Goal: Task Accomplishment & Management: Manage account settings

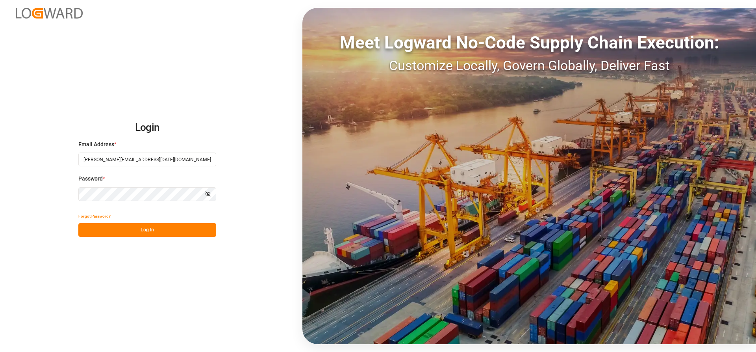
click at [104, 226] on button "Log In" at bounding box center [147, 230] width 138 height 14
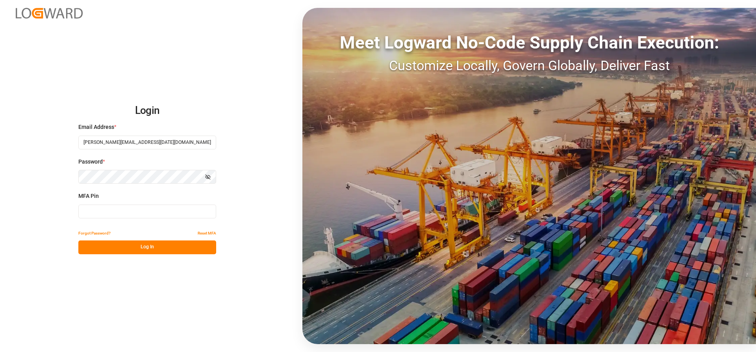
click at [109, 213] on input at bounding box center [147, 211] width 138 height 14
type input "820279"
click at [110, 247] on button "Log In" at bounding box center [147, 247] width 138 height 14
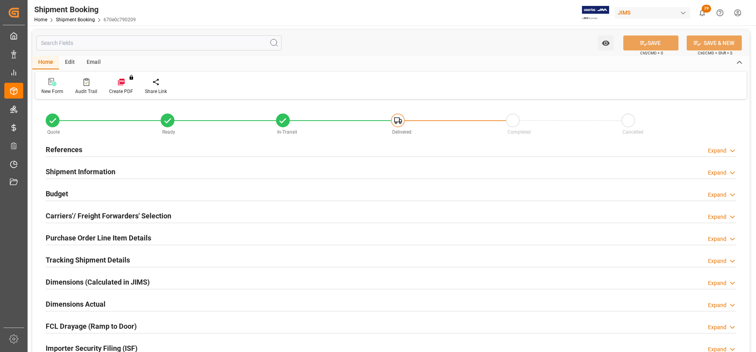
type input "0"
type input "[DATE] 00:00"
type input "09.09.2025"
click at [67, 148] on h2 "References" at bounding box center [64, 149] width 37 height 11
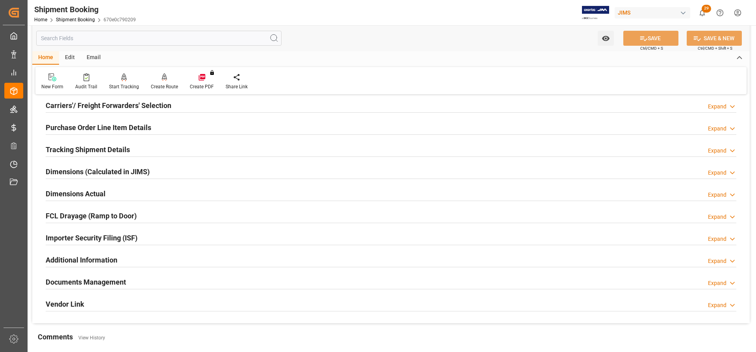
scroll to position [315, 0]
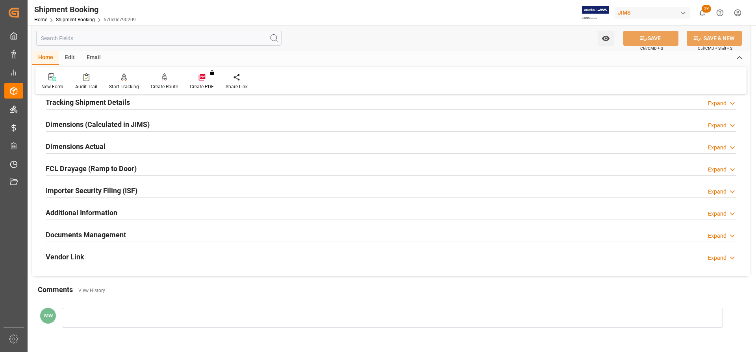
click at [85, 233] on h2 "Documents Management" at bounding box center [86, 234] width 80 height 11
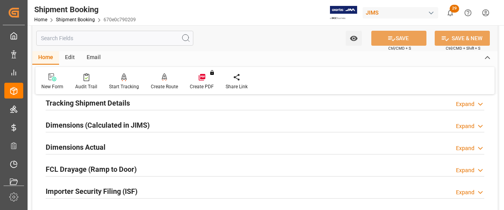
scroll to position [276, 0]
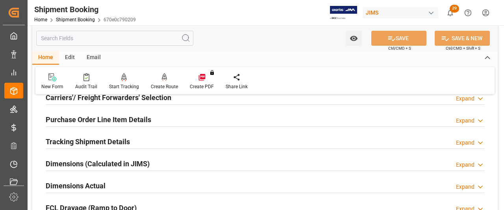
click at [66, 189] on h2 "Dimensions Actual" at bounding box center [76, 185] width 60 height 11
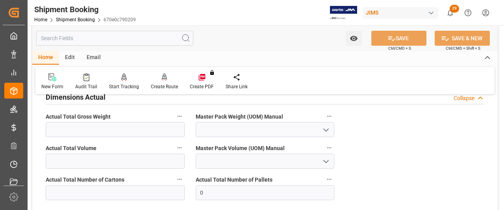
scroll to position [354, 0]
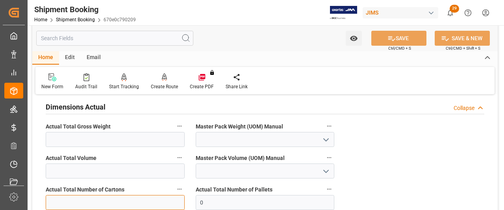
click at [81, 203] on input "text" at bounding box center [115, 202] width 139 height 15
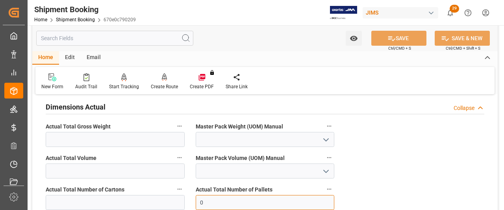
drag, startPoint x: 224, startPoint y: 206, endPoint x: 174, endPoint y: 199, distance: 50.6
click at [174, 199] on div "Quote Ready In-Transit Delivered Completed Cancelled References Collapse JAM Re…" at bounding box center [264, 208] width 465 height 923
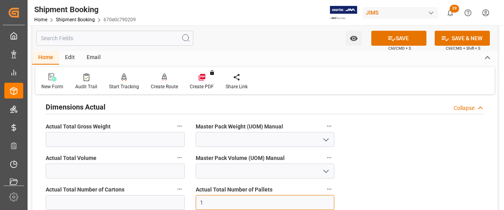
type input "1"
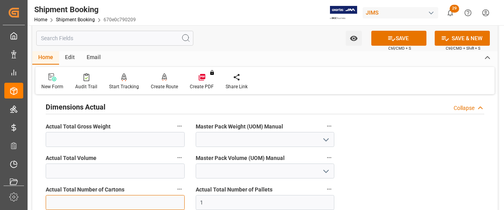
click at [56, 199] on input "text" at bounding box center [115, 202] width 139 height 15
type input "15"
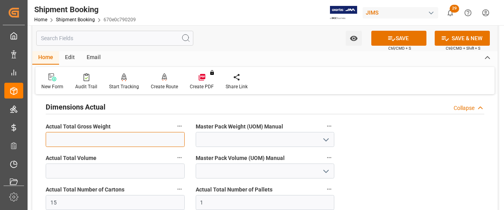
click at [70, 140] on input "text" at bounding box center [115, 139] width 139 height 15
type input "445"
click at [325, 135] on icon "open menu" at bounding box center [325, 139] width 9 height 9
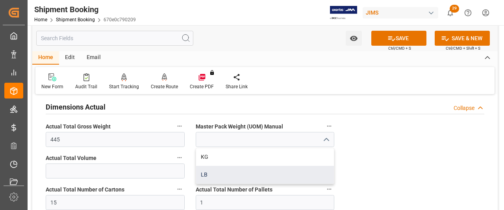
click at [203, 174] on div "LB" at bounding box center [265, 175] width 138 height 18
type input "LB"
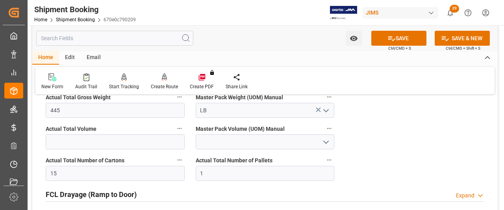
scroll to position [394, 0]
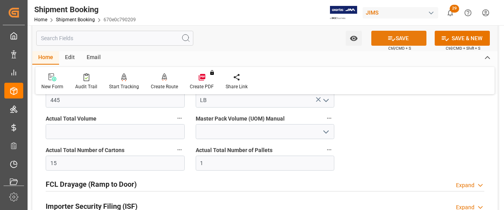
click at [415, 36] on button "SAVE" at bounding box center [398, 38] width 55 height 15
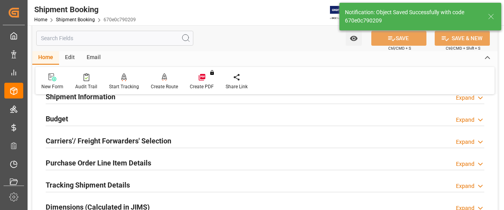
scroll to position [0, 0]
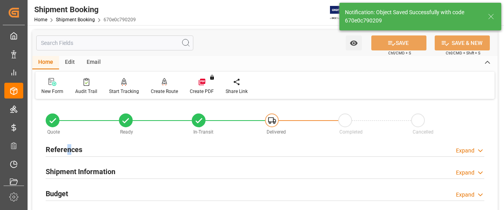
click at [69, 148] on h2 "References" at bounding box center [64, 149] width 37 height 11
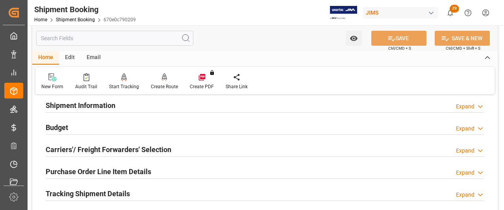
scroll to position [236, 0]
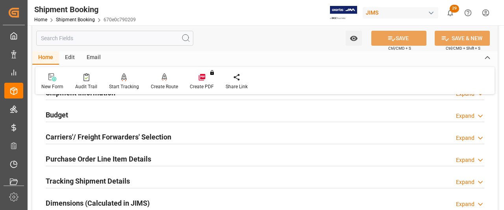
click at [54, 117] on h2 "Budget" at bounding box center [57, 114] width 22 height 11
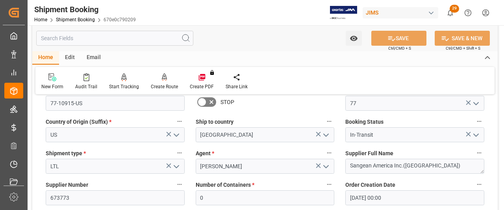
scroll to position [0, 0]
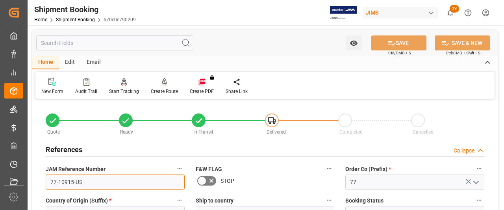
drag, startPoint x: 89, startPoint y: 181, endPoint x: 47, endPoint y: 180, distance: 41.8
click at [47, 180] on input "77-10915-US" at bounding box center [115, 181] width 139 height 15
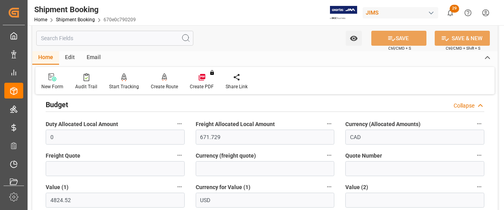
scroll to position [276, 0]
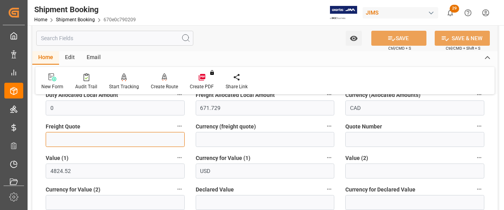
click at [56, 137] on input "text" at bounding box center [115, 139] width 139 height 15
paste input "395"
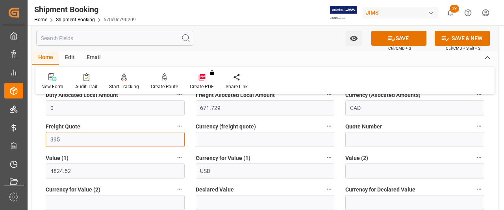
type input "395"
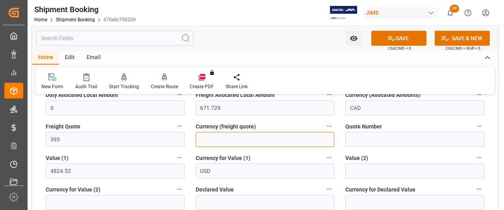
click at [205, 141] on input at bounding box center [265, 139] width 139 height 15
type input "CAD"
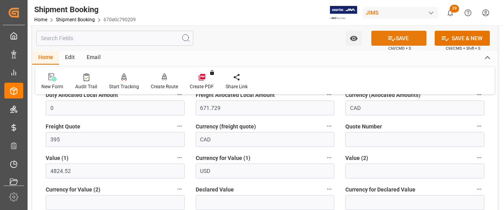
click at [405, 39] on button "SAVE" at bounding box center [398, 38] width 55 height 15
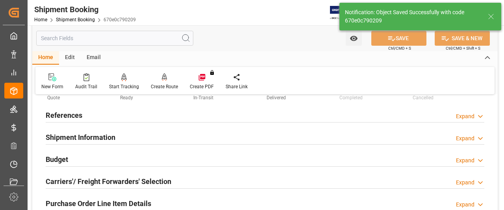
scroll to position [0, 0]
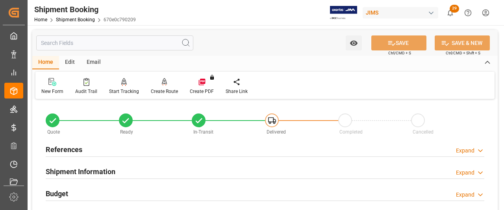
click at [68, 149] on h2 "References" at bounding box center [64, 149] width 37 height 11
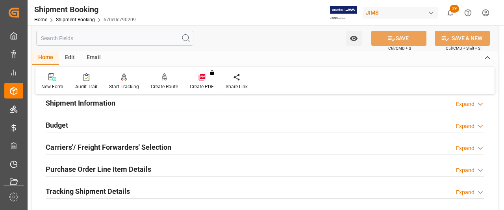
scroll to position [236, 0]
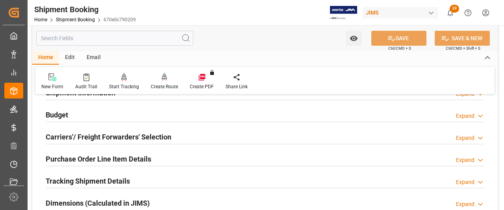
click at [93, 135] on h2 "Carriers'/ Freight Forwarders' Selection" at bounding box center [109, 136] width 126 height 11
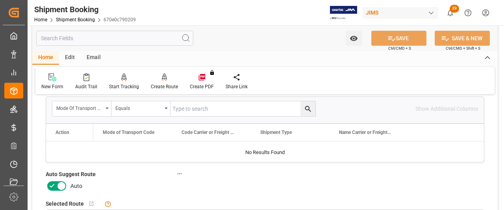
scroll to position [315, 0]
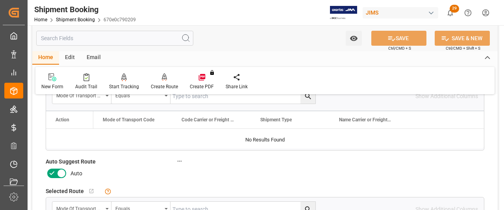
click at [65, 168] on icon at bounding box center [61, 172] width 9 height 9
click at [0, 0] on input "checkbox" at bounding box center [0, 0] width 0 height 0
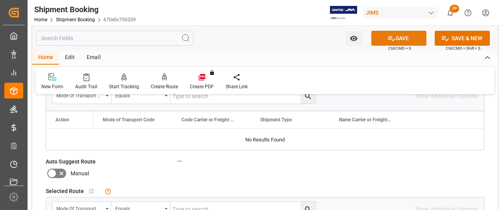
click at [396, 41] on button "SAVE" at bounding box center [398, 38] width 55 height 15
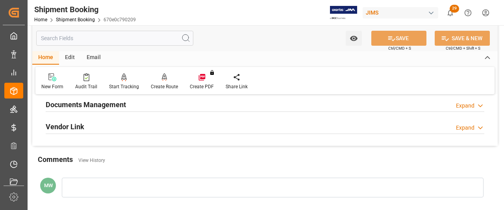
scroll to position [276, 0]
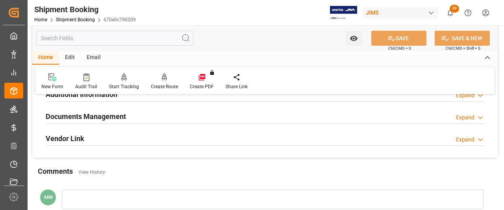
click at [93, 117] on h2 "Documents Management" at bounding box center [86, 116] width 80 height 11
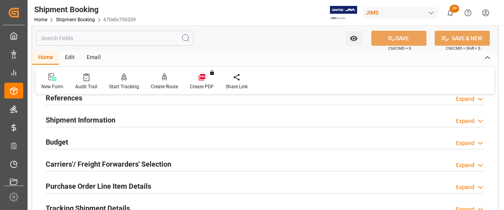
scroll to position [39, 0]
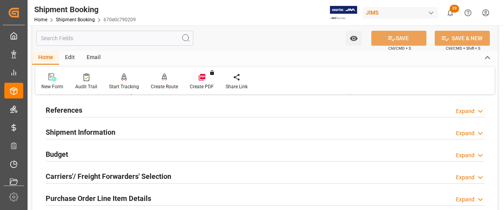
click at [66, 113] on h2 "References" at bounding box center [64, 110] width 37 height 11
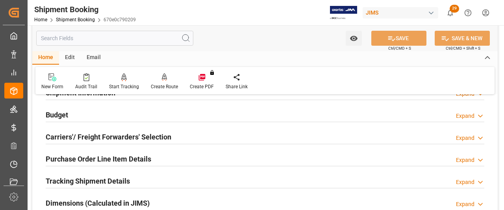
scroll to position [197, 0]
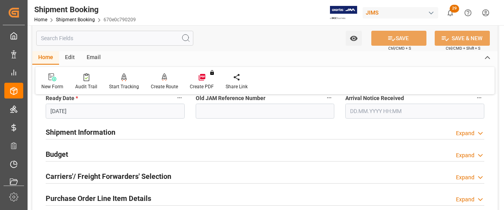
click at [81, 133] on h2 "Shipment Information" at bounding box center [81, 132] width 70 height 11
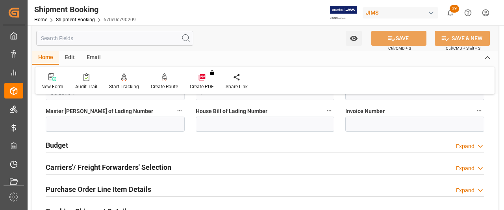
scroll to position [512, 0]
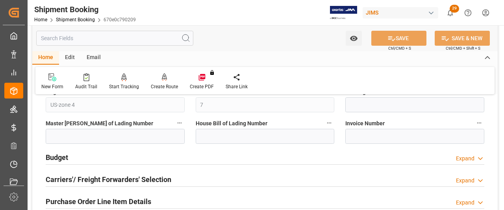
click at [63, 160] on h2 "Budget" at bounding box center [57, 157] width 22 height 11
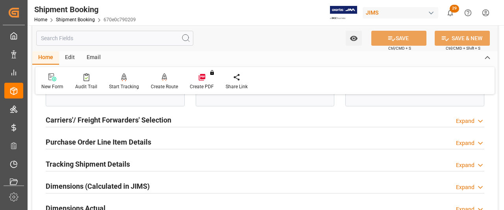
scroll to position [748, 0]
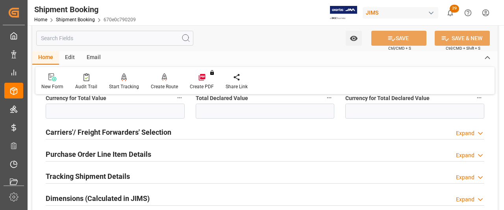
click at [106, 132] on h2 "Carriers'/ Freight Forwarders' Selection" at bounding box center [109, 132] width 126 height 11
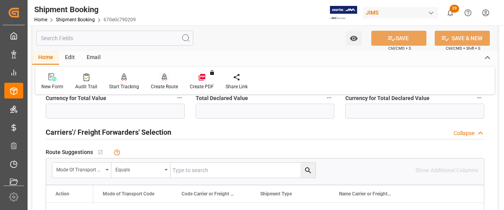
click at [167, 83] on div "Create Route" at bounding box center [164, 86] width 27 height 7
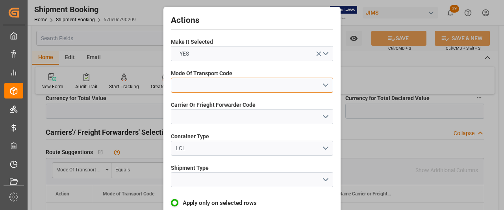
click at [324, 85] on button "open menu" at bounding box center [252, 85] width 162 height 15
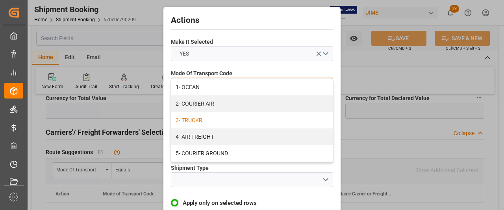
click at [189, 117] on div "3- TRUCKR" at bounding box center [251, 120] width 161 height 17
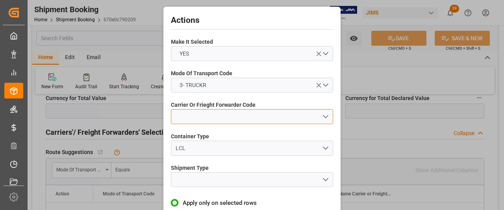
click at [228, 121] on button "open menu" at bounding box center [252, 116] width 162 height 15
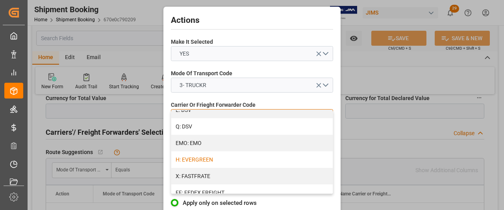
scroll to position [197, 0]
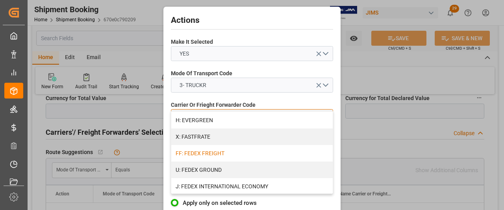
click at [203, 153] on div "FF: FEDEX FREIGHT" at bounding box center [251, 153] width 161 height 17
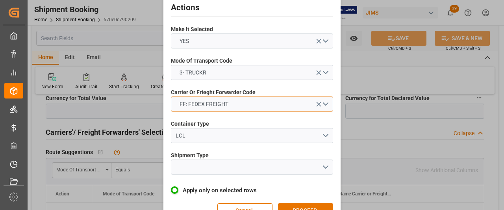
scroll to position [35, 0]
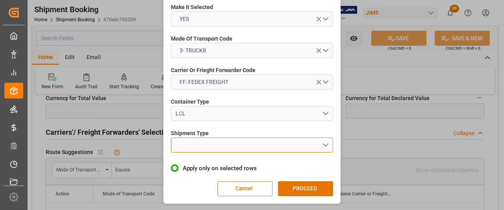
click at [319, 146] on button "open menu" at bounding box center [252, 144] width 162 height 15
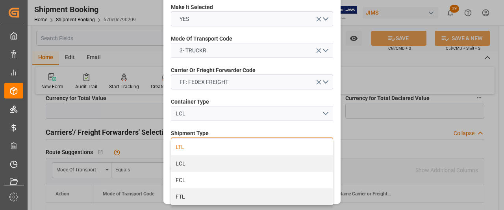
click at [176, 148] on div "LTL" at bounding box center [251, 147] width 161 height 17
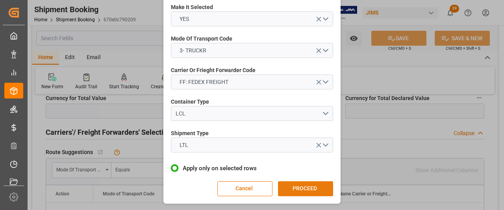
click at [302, 188] on button "PROCEED" at bounding box center [305, 188] width 55 height 15
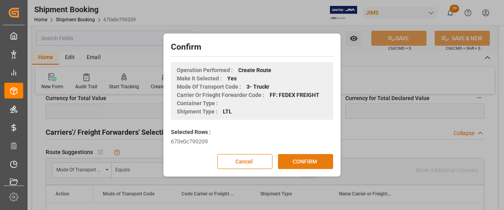
click at [291, 162] on button "CONFIRM" at bounding box center [305, 161] width 55 height 15
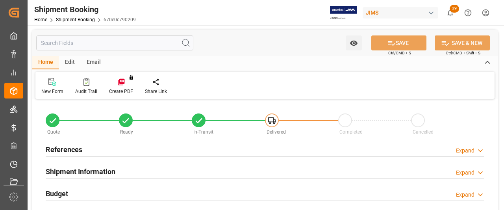
type input "7"
click at [66, 170] on h2 "Shipment Information" at bounding box center [81, 171] width 70 height 11
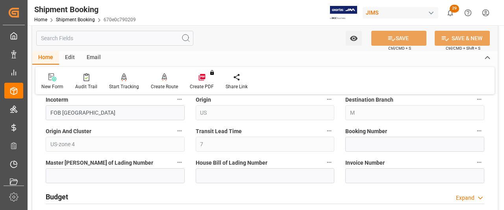
scroll to position [354, 0]
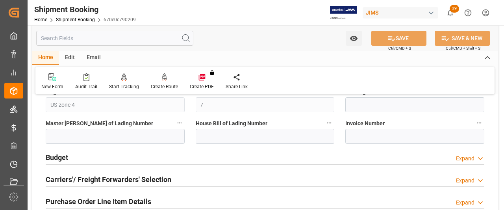
click at [79, 178] on h2 "Carriers'/ Freight Forwarders' Selection" at bounding box center [109, 179] width 126 height 11
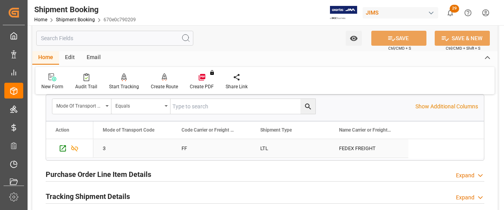
scroll to position [590, 0]
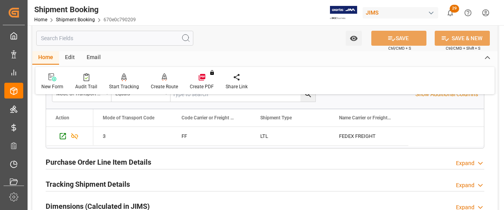
click at [84, 164] on h2 "Purchase Order Line Item Details" at bounding box center [99, 162] width 106 height 11
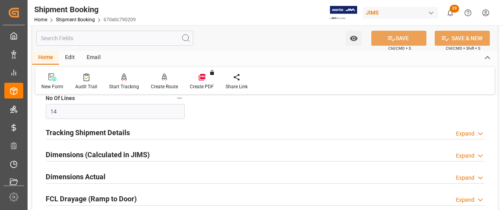
scroll to position [827, 0]
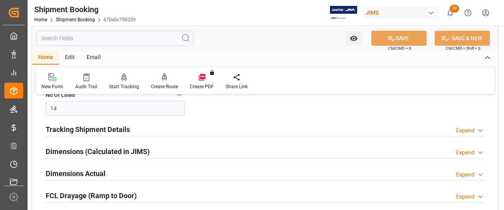
click at [74, 124] on h2 "Tracking Shipment Details" at bounding box center [88, 129] width 84 height 11
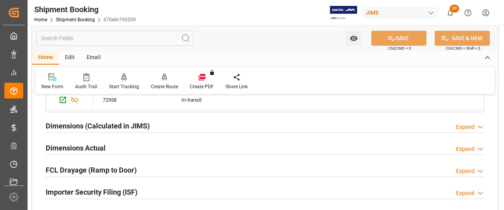
scroll to position [945, 0]
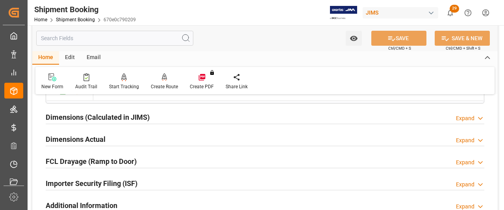
click at [70, 137] on h2 "Dimensions Actual" at bounding box center [76, 139] width 60 height 11
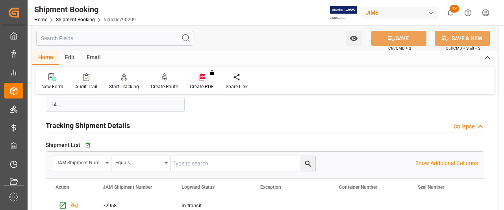
scroll to position [866, 0]
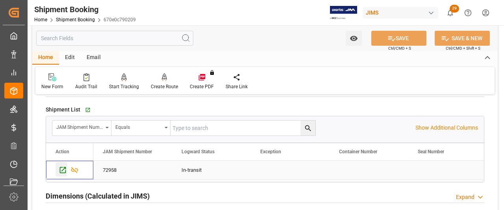
click at [60, 166] on icon "Press SPACE to select this row." at bounding box center [63, 170] width 8 height 8
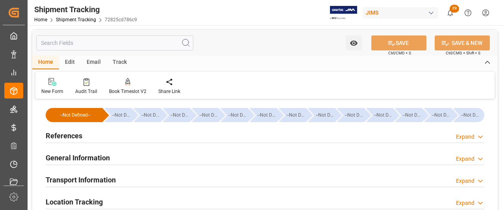
type input "[DATE] 00:00"
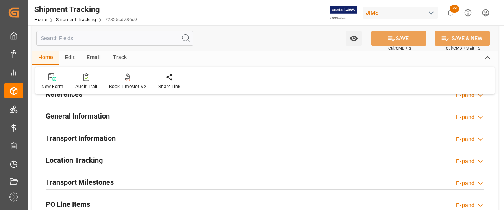
scroll to position [79, 0]
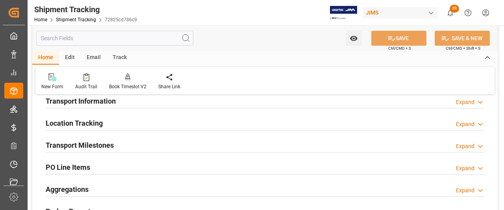
click at [68, 144] on h2 "Transport Milestones" at bounding box center [80, 145] width 68 height 11
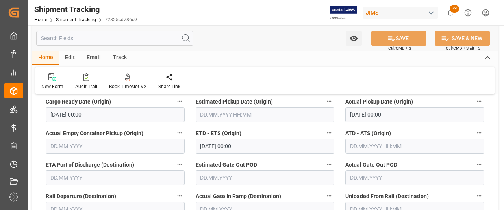
scroll to position [39, 0]
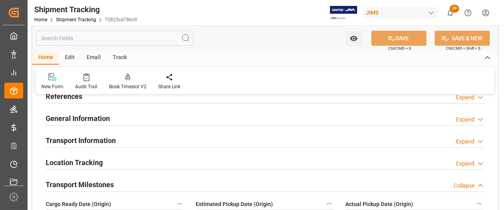
click at [62, 162] on h2 "Location Tracking" at bounding box center [74, 162] width 57 height 11
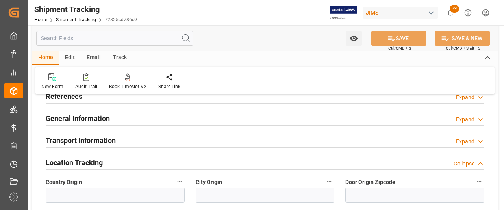
click at [59, 141] on h2 "Transport Information" at bounding box center [81, 140] width 70 height 11
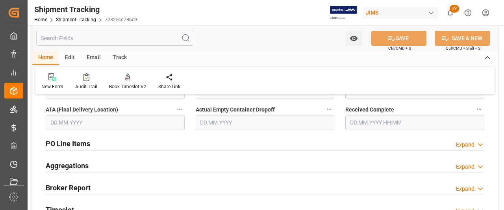
scroll to position [709, 0]
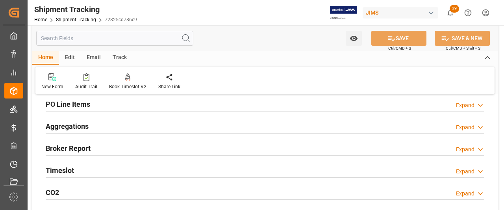
click at [65, 126] on h2 "Aggregations" at bounding box center [67, 126] width 43 height 11
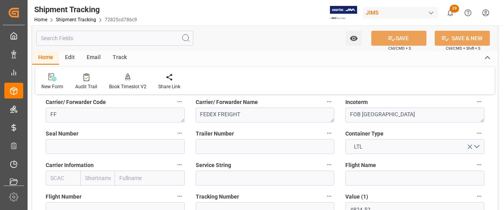
scroll to position [0, 0]
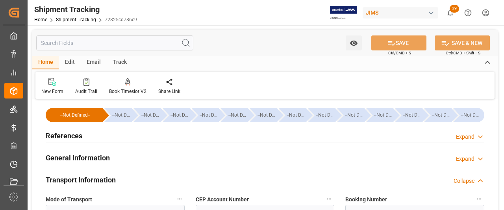
click at [88, 160] on h2 "General Information" at bounding box center [78, 157] width 64 height 11
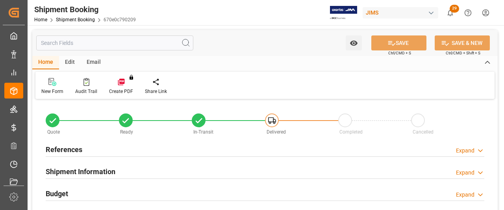
type input "7"
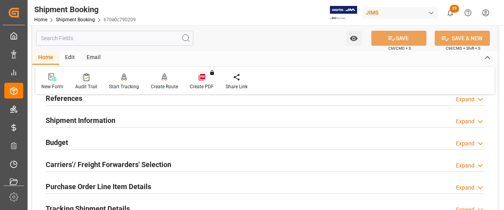
scroll to position [39, 0]
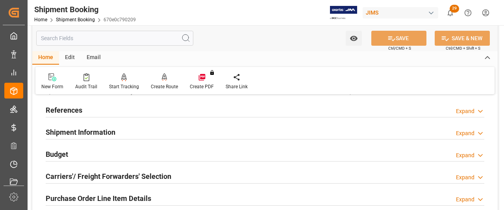
click at [71, 129] on h2 "Shipment Information" at bounding box center [81, 132] width 70 height 11
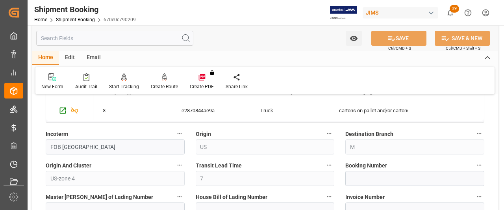
scroll to position [276, 0]
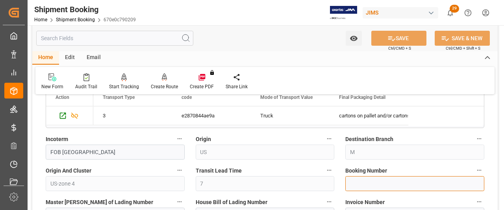
click at [350, 182] on input at bounding box center [414, 183] width 139 height 15
click at [357, 187] on input at bounding box center [414, 183] width 139 height 15
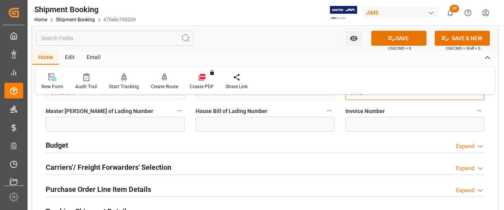
scroll to position [354, 0]
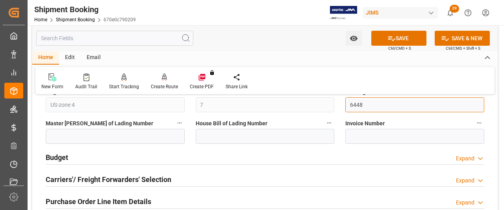
type input "6448"
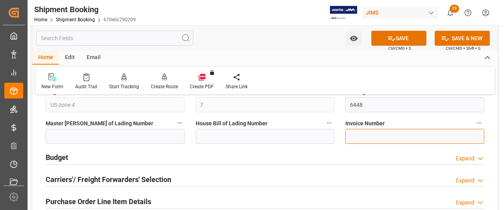
drag, startPoint x: 355, startPoint y: 136, endPoint x: 377, endPoint y: 129, distance: 23.0
click at [355, 136] on input at bounding box center [414, 136] width 139 height 15
type input "185599"
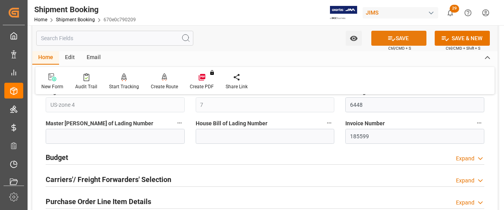
click at [409, 34] on button "SAVE" at bounding box center [398, 38] width 55 height 15
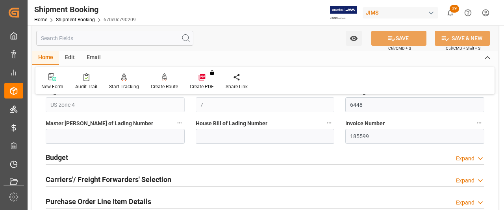
click at [69, 175] on h2 "Carriers'/ Freight Forwarders' Selection" at bounding box center [109, 179] width 126 height 11
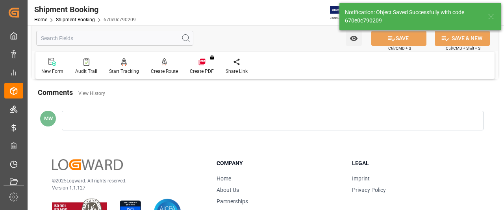
scroll to position [37, 0]
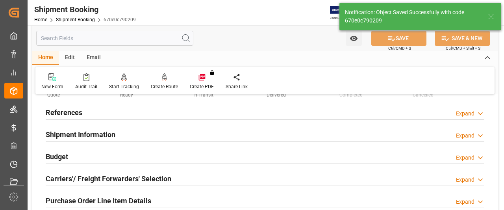
click at [67, 179] on h2 "Carriers'/ Freight Forwarders' Selection" at bounding box center [109, 178] width 126 height 11
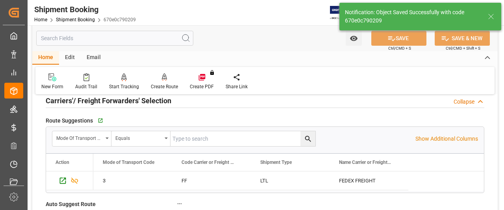
scroll to position [116, 0]
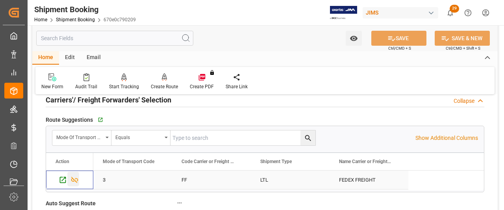
click at [73, 178] on icon "Press SPACE to select this row." at bounding box center [74, 180] width 7 height 6
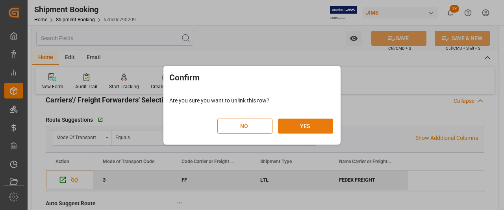
click at [300, 129] on button "YES" at bounding box center [305, 125] width 55 height 15
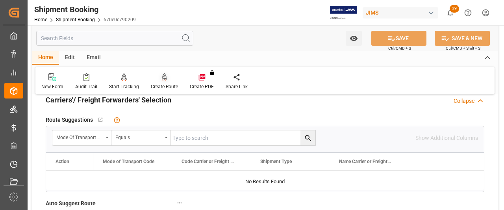
click at [168, 81] on div at bounding box center [164, 77] width 27 height 8
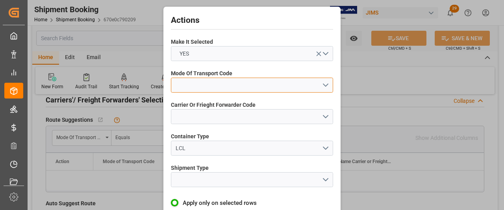
click at [324, 85] on button "open menu" at bounding box center [252, 85] width 162 height 15
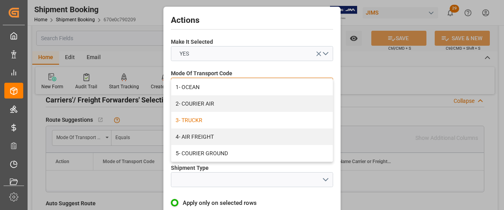
click at [200, 122] on div "3- TRUCKR" at bounding box center [251, 120] width 161 height 17
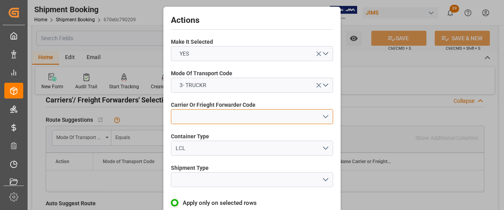
click at [209, 117] on button "open menu" at bounding box center [252, 116] width 162 height 15
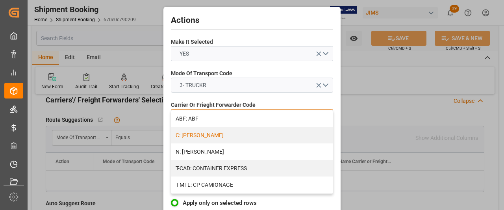
click at [197, 137] on div "C: CH ROBINSON" at bounding box center [251, 135] width 161 height 17
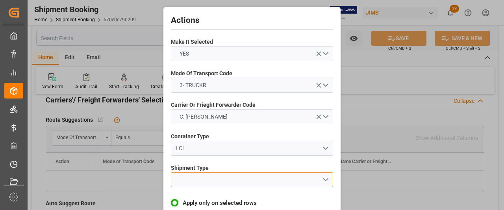
click at [204, 179] on button "open menu" at bounding box center [252, 179] width 162 height 15
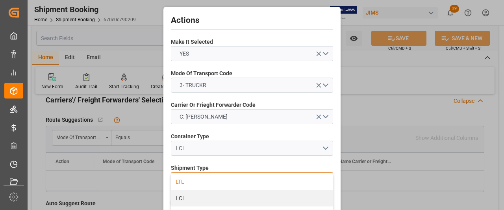
click at [184, 179] on div "LTL" at bounding box center [251, 181] width 161 height 17
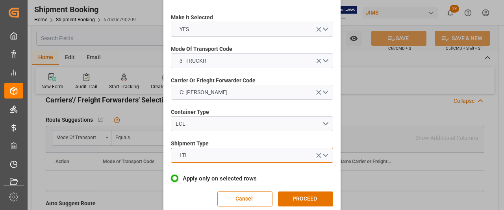
scroll to position [35, 0]
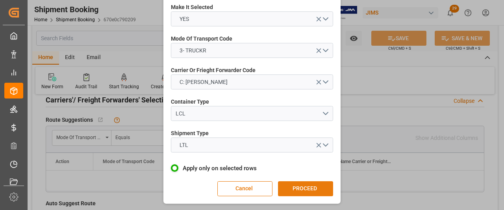
click at [304, 188] on button "PROCEED" at bounding box center [305, 188] width 55 height 15
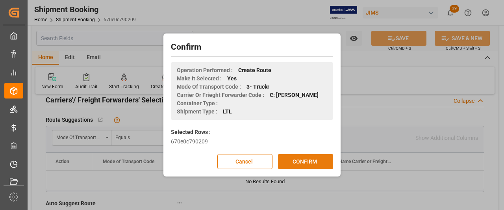
click at [302, 165] on button "CONFIRM" at bounding box center [305, 161] width 55 height 15
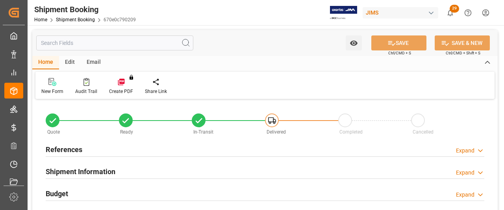
type input "0"
type input "05.09.2025 00:00"
type input "09.09.2025"
click at [63, 154] on h2 "References" at bounding box center [64, 149] width 37 height 11
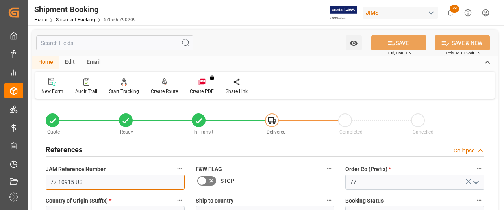
drag, startPoint x: 89, startPoint y: 182, endPoint x: 39, endPoint y: 178, distance: 49.8
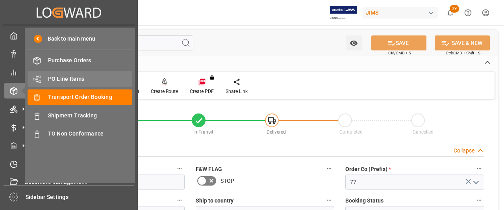
click at [65, 75] on span "PO Line Items" at bounding box center [90, 79] width 85 height 8
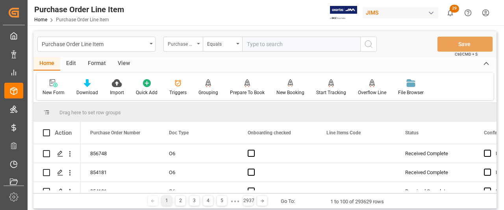
click at [200, 44] on icon "open menu" at bounding box center [198, 44] width 3 height 2
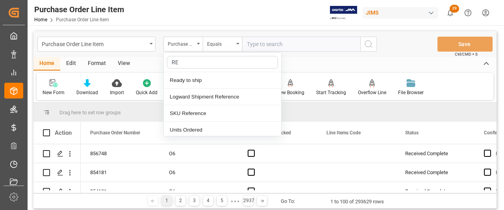
type input "REF"
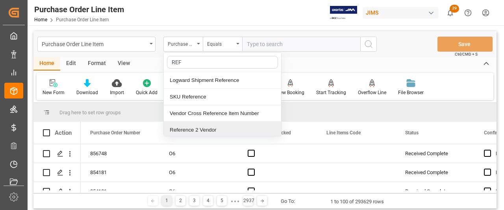
click at [183, 127] on div "Reference 2 Vendor" at bounding box center [222, 130] width 117 height 17
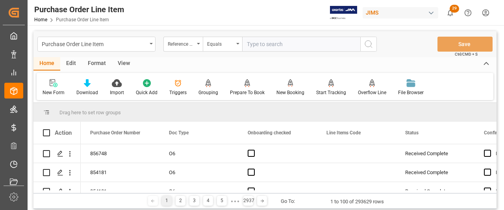
click at [248, 48] on input "text" at bounding box center [301, 44] width 118 height 15
paste input "77-10915-US"
type input "77-10915-US"
click at [370, 44] on icon "search button" at bounding box center [368, 43] width 9 height 9
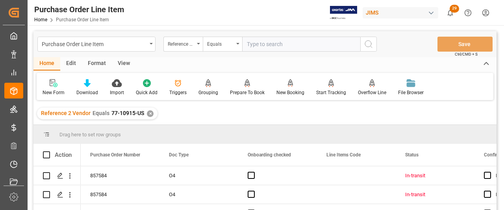
click at [121, 65] on div "View" at bounding box center [124, 63] width 24 height 13
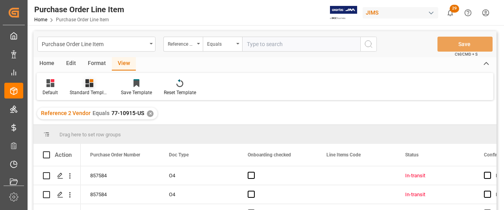
click at [84, 92] on div "Standard Templates" at bounding box center [89, 92] width 39 height 7
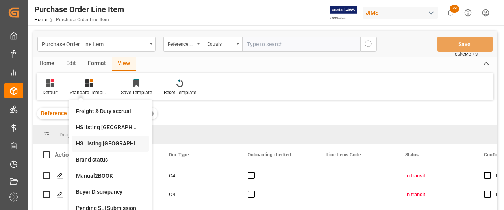
click at [95, 143] on div "HS Listing CANADA" at bounding box center [110, 143] width 69 height 8
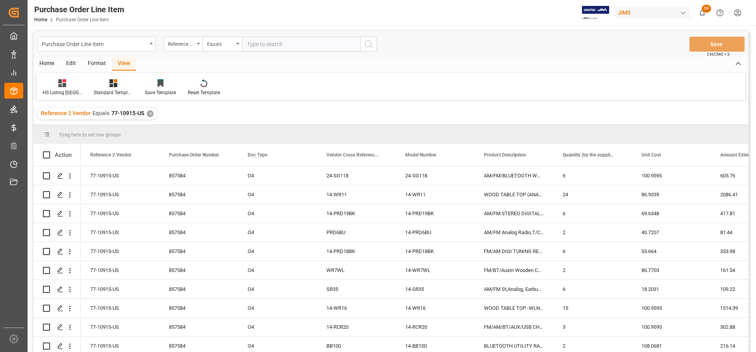
click at [47, 63] on div "Home" at bounding box center [46, 63] width 27 height 13
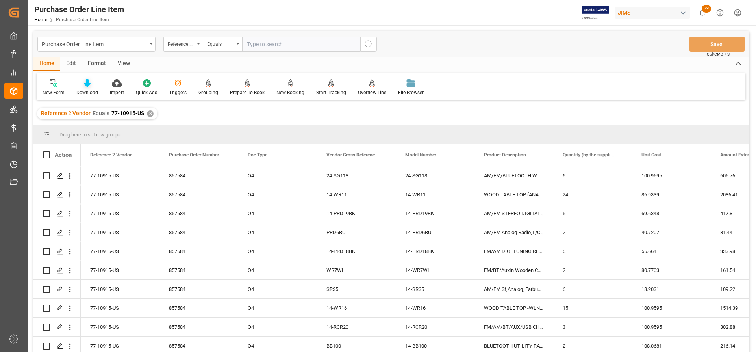
click at [83, 89] on div "Download" at bounding box center [87, 92] width 22 height 7
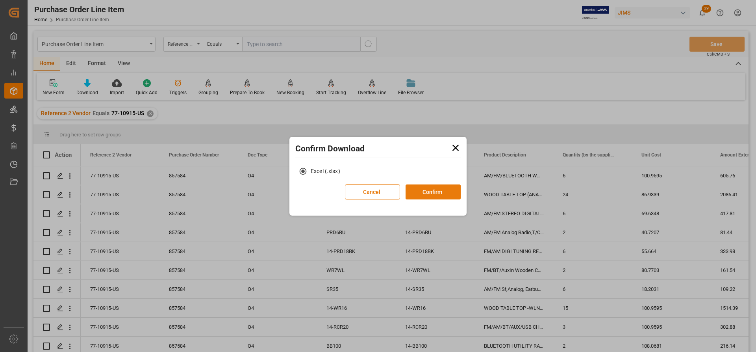
click at [435, 194] on button "Confirm" at bounding box center [432, 191] width 55 height 15
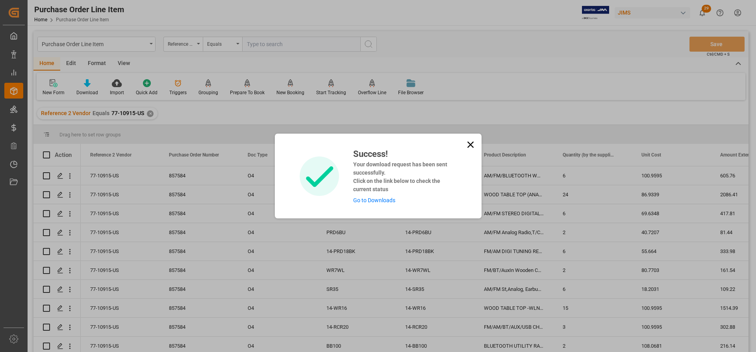
click at [370, 198] on link "Go to Downloads" at bounding box center [374, 200] width 42 height 6
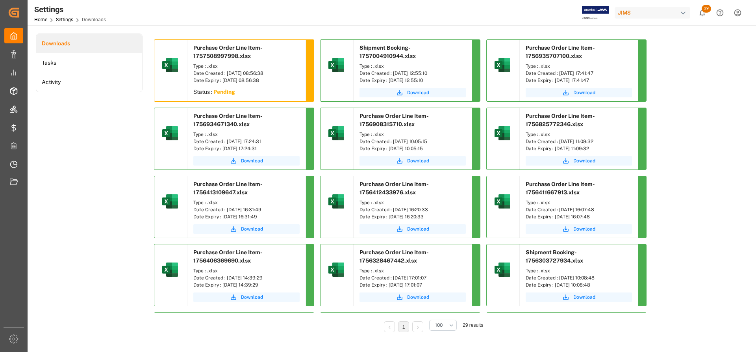
click at [238, 70] on div "Date Created : [DATE] 08:56:38" at bounding box center [246, 73] width 106 height 7
click at [231, 72] on div "Date Created : [DATE] 08:56:38" at bounding box center [246, 73] width 106 height 7
click at [254, 93] on span "Download" at bounding box center [252, 92] width 22 height 7
click at [246, 93] on span "Download" at bounding box center [252, 92] width 22 height 7
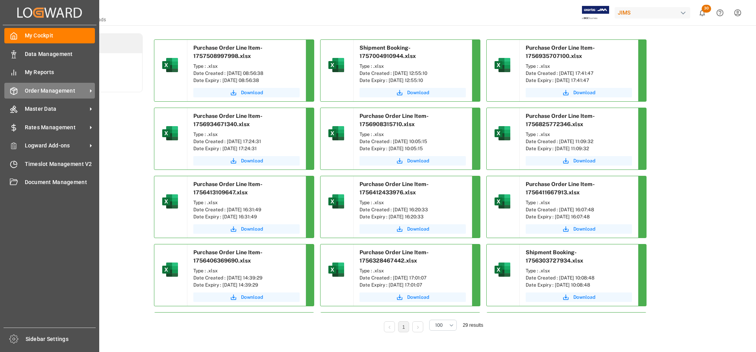
click at [65, 91] on span "Order Management" at bounding box center [56, 91] width 62 height 8
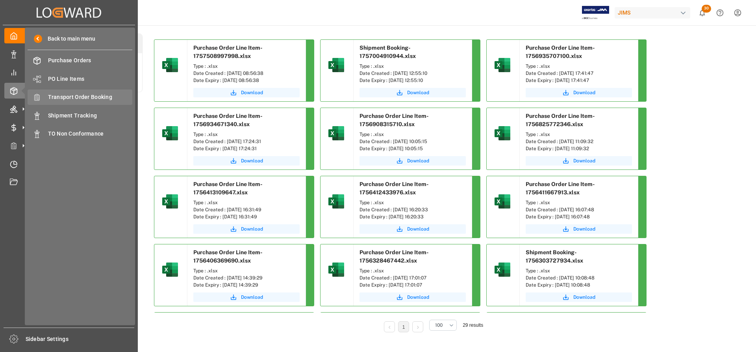
click at [78, 96] on span "Transport Order Booking" at bounding box center [90, 97] width 85 height 8
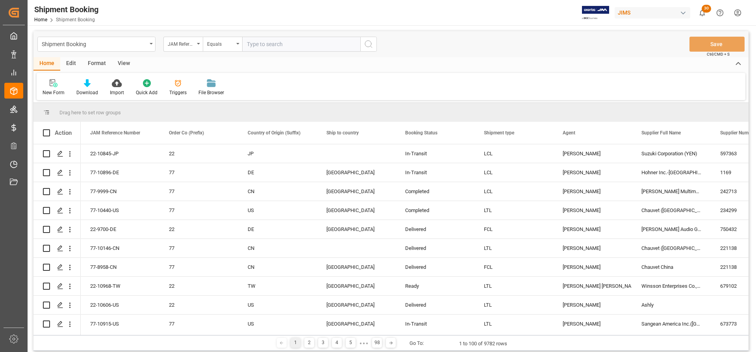
click at [262, 42] on input "text" at bounding box center [301, 44] width 118 height 15
type input "Total transportation $ distribution"
drag, startPoint x: 348, startPoint y: 43, endPoint x: 215, endPoint y: 43, distance: 133.8
click at [221, 43] on div "JAM Reference Number Equals Total transportation $ distribution" at bounding box center [269, 44] width 213 height 15
click at [258, 45] on input "text" at bounding box center [301, 44] width 118 height 15
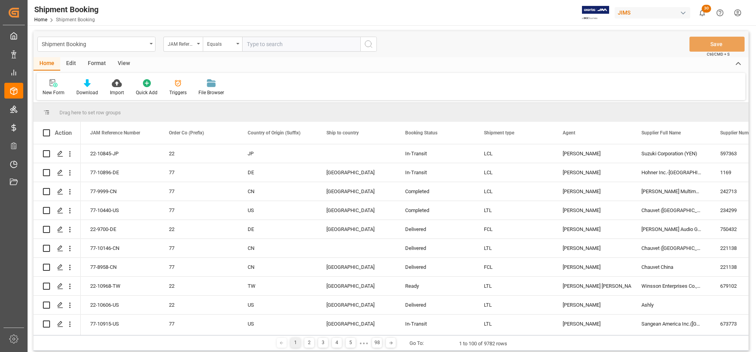
paste input "77-10915-US"
type input "77-10915-US"
click at [377, 46] on div "Shipment Booking JAM Reference Number Equals 77-10915-US Save Ctrl/CMD + S" at bounding box center [390, 44] width 715 height 26
click at [365, 43] on circle "search button" at bounding box center [368, 44] width 6 height 6
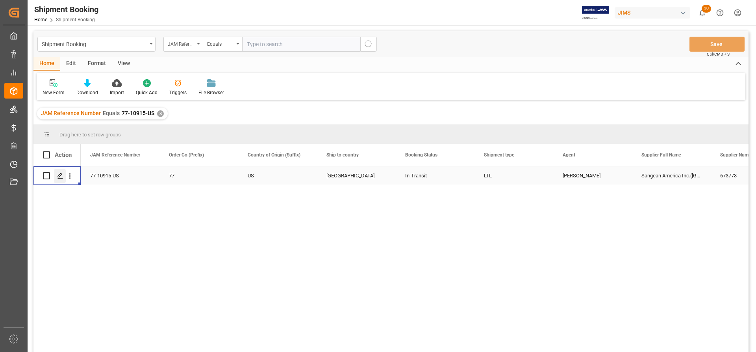
click at [60, 178] on icon "Press SPACE to select this row." at bounding box center [60, 175] width 6 height 6
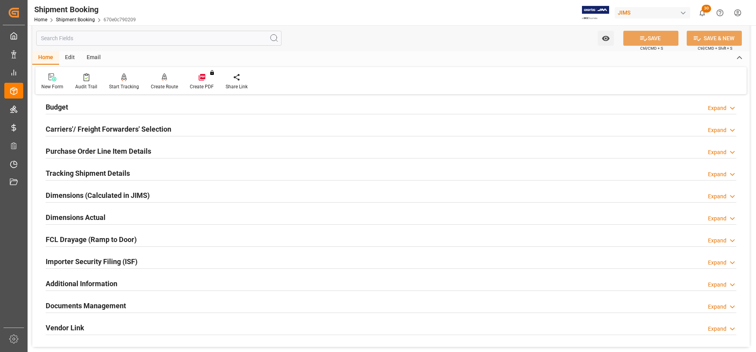
scroll to position [118, 0]
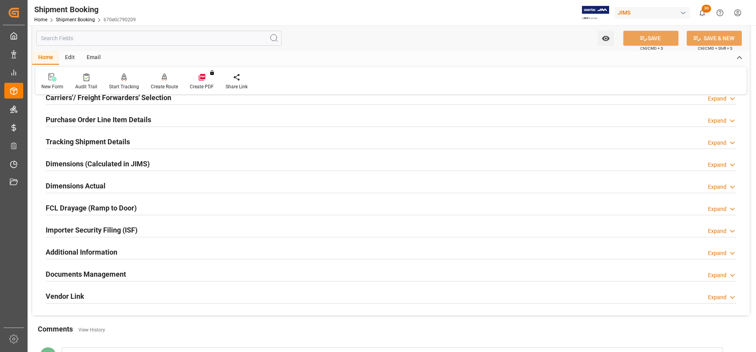
click at [104, 275] on h2 "Documents Management" at bounding box center [86, 273] width 80 height 11
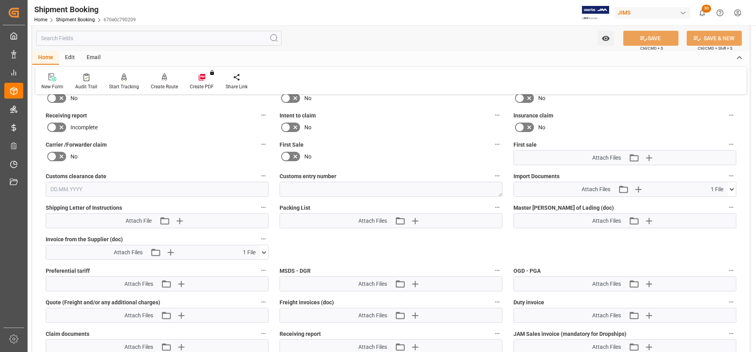
scroll to position [394, 0]
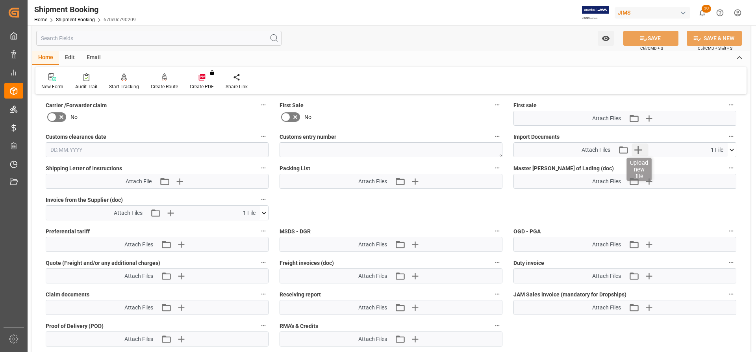
click at [642, 150] on icon "button" at bounding box center [638, 149] width 7 height 7
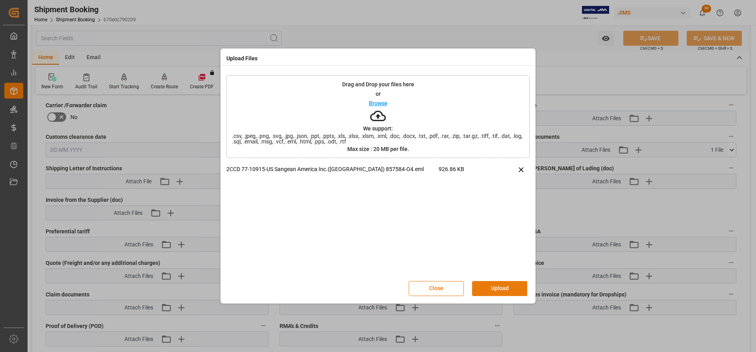
click at [505, 291] on button "Upload" at bounding box center [499, 288] width 55 height 15
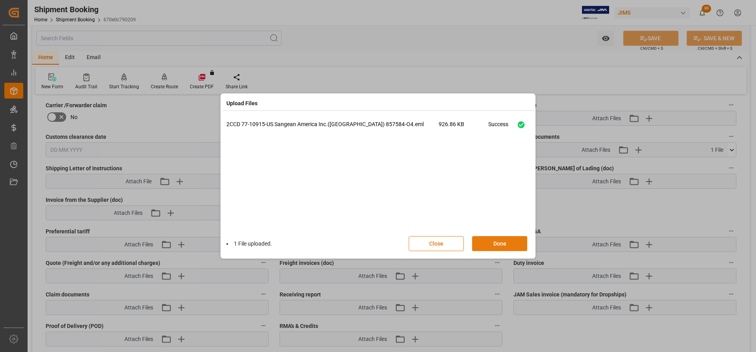
click at [485, 241] on button "Done" at bounding box center [499, 243] width 55 height 15
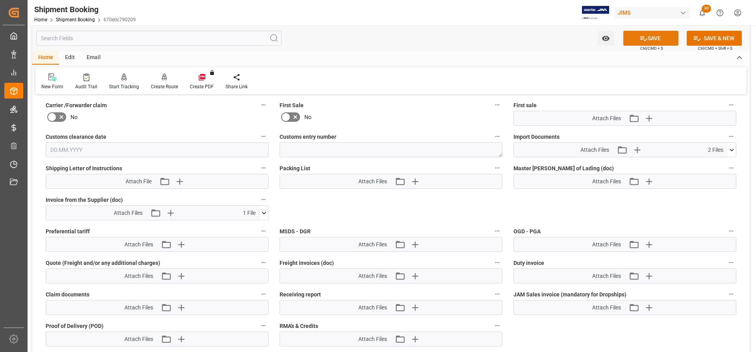
click at [661, 37] on button "SAVE" at bounding box center [650, 38] width 55 height 15
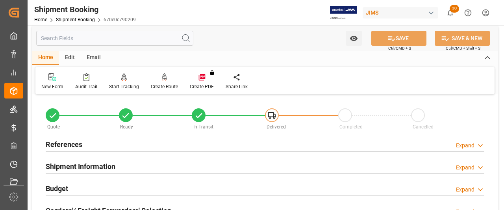
scroll to position [0, 0]
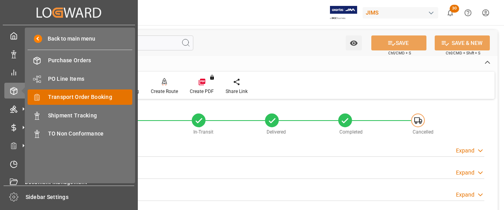
click at [60, 96] on span "Transport Order Booking" at bounding box center [90, 97] width 85 height 8
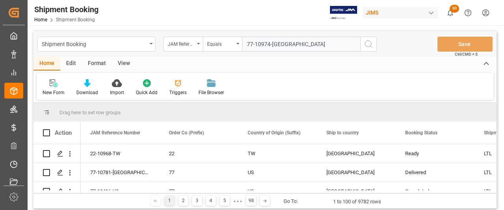
type input "77-10974-[GEOGRAPHIC_DATA]"
click at [366, 44] on icon "search button" at bounding box center [368, 43] width 9 height 9
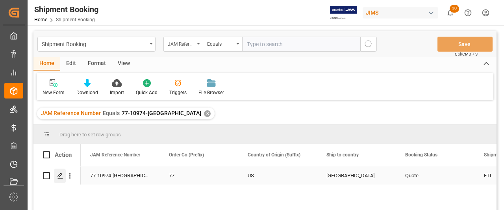
click at [57, 175] on icon "Press SPACE to select this row." at bounding box center [60, 175] width 6 height 6
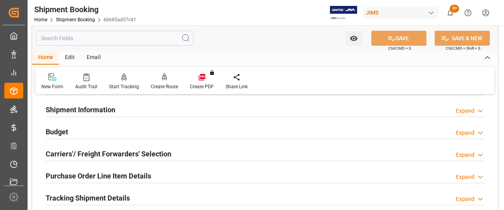
scroll to position [79, 0]
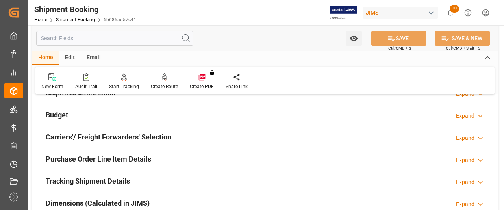
click at [55, 111] on h2 "Budget" at bounding box center [57, 114] width 22 height 11
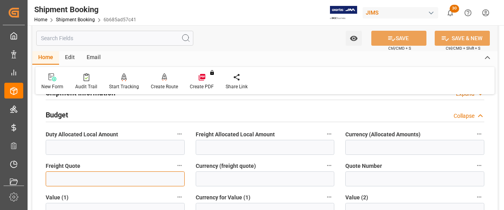
click at [61, 180] on input "text" at bounding box center [115, 178] width 139 height 15
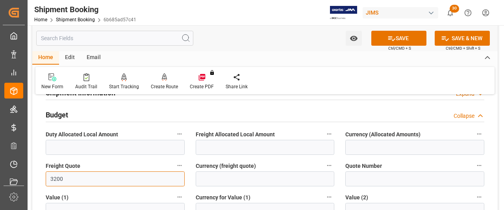
type input "3200"
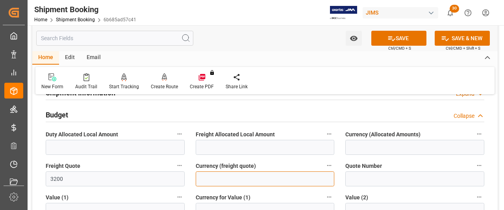
click at [220, 182] on input at bounding box center [265, 178] width 139 height 15
type input "CAD"
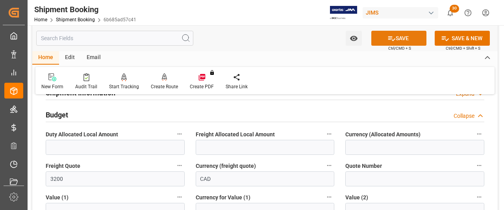
click at [403, 37] on button "SAVE" at bounding box center [398, 38] width 55 height 15
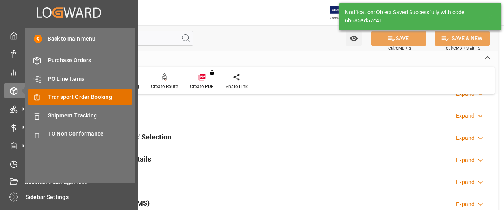
click at [54, 99] on span "Transport Order Booking" at bounding box center [90, 97] width 85 height 8
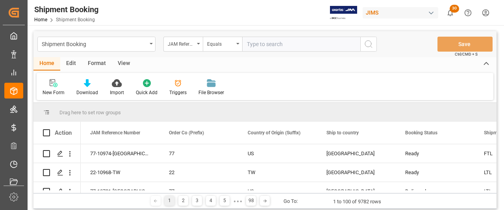
paste input "77-10975-US"
type input "77-10975-US"
click at [374, 45] on button "search button" at bounding box center [368, 44] width 17 height 15
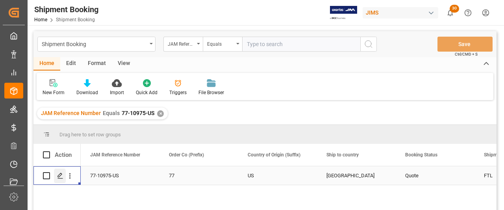
click at [60, 176] on polygon "Press SPACE to select this row." at bounding box center [60, 175] width 4 height 4
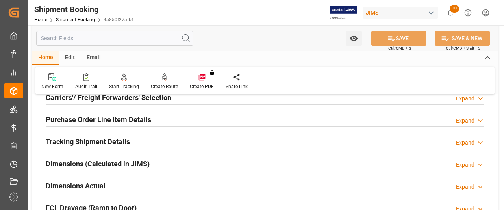
scroll to position [79, 0]
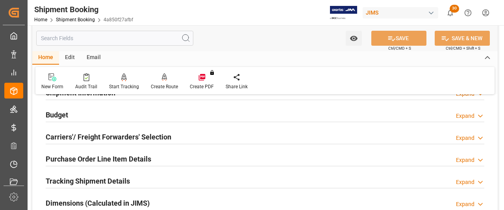
click at [62, 117] on h2 "Budget" at bounding box center [57, 114] width 22 height 11
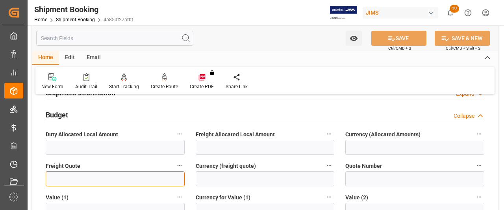
click at [71, 179] on input "text" at bounding box center [115, 178] width 139 height 15
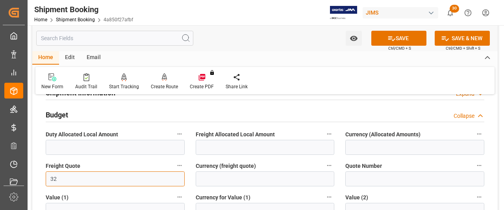
type input "3200"
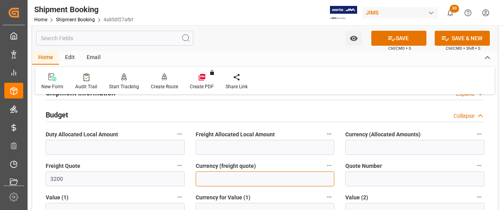
click at [236, 176] on input at bounding box center [265, 178] width 139 height 15
type input "CAD"
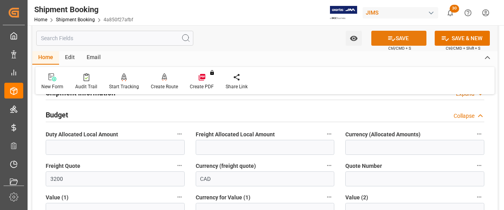
click at [403, 40] on button "SAVE" at bounding box center [398, 38] width 55 height 15
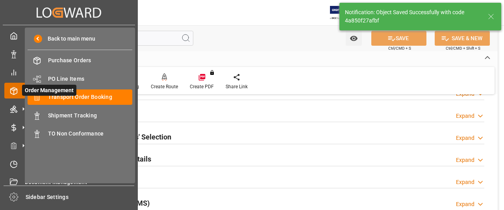
click at [17, 89] on icon at bounding box center [23, 90] width 17 height 17
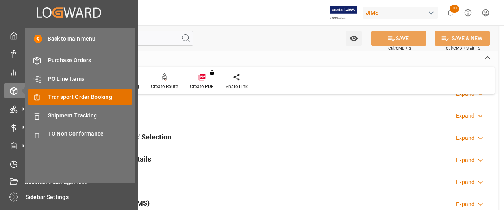
click at [67, 97] on span "Transport Order Booking" at bounding box center [90, 97] width 85 height 8
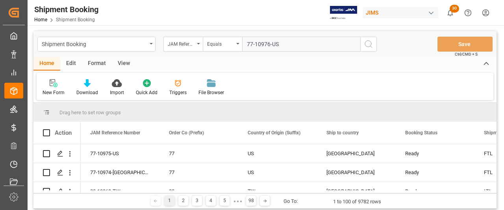
type input "77-10976-US"
click at [372, 44] on icon "search button" at bounding box center [368, 43] width 9 height 9
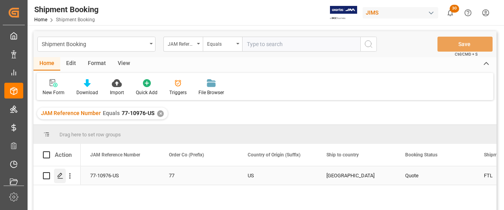
click at [61, 174] on polygon "Press SPACE to select this row." at bounding box center [60, 175] width 4 height 4
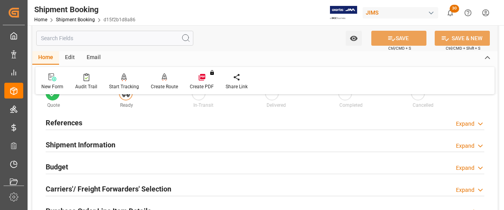
scroll to position [39, 0]
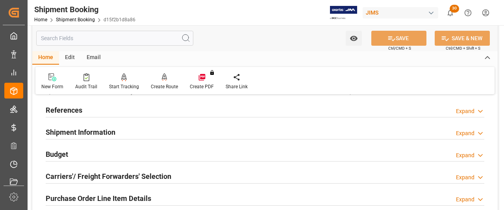
click at [64, 154] on h2 "Budget" at bounding box center [57, 154] width 22 height 11
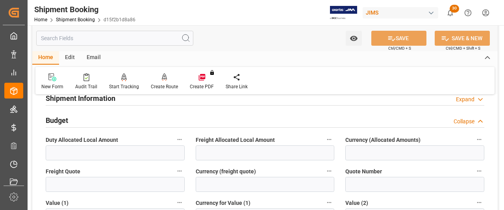
scroll to position [118, 0]
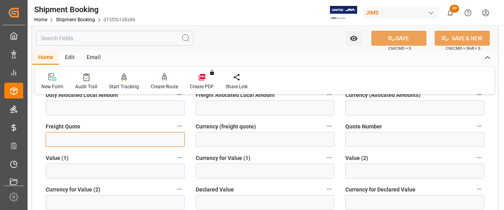
click at [65, 143] on input "text" at bounding box center [115, 139] width 139 height 15
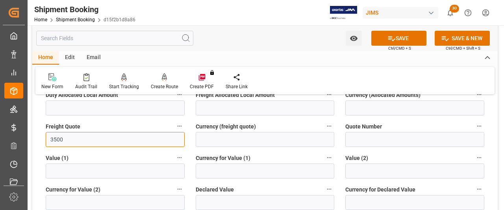
type input "3500"
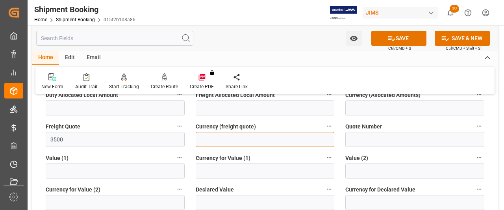
click at [222, 138] on input at bounding box center [265, 139] width 139 height 15
type input "CAD"
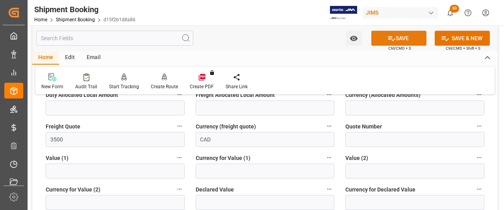
click at [392, 39] on icon at bounding box center [391, 38] width 8 height 8
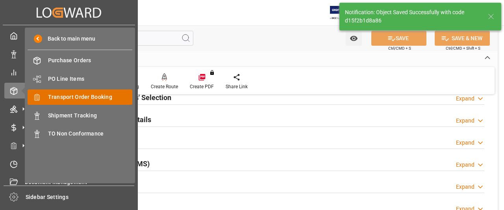
click at [75, 99] on span "Transport Order Booking" at bounding box center [90, 97] width 85 height 8
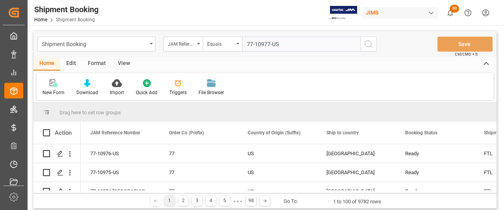
type input "77-10977-US"
click at [370, 47] on icon "search button" at bounding box center [368, 43] width 9 height 9
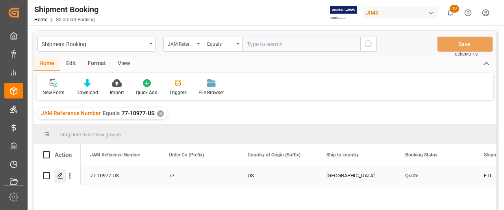
click at [58, 175] on polygon "Press SPACE to select this row." at bounding box center [60, 175] width 4 height 4
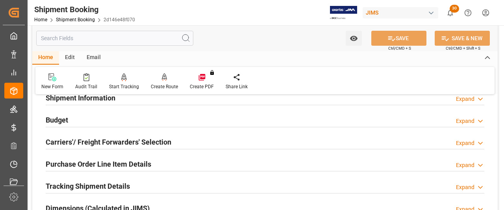
scroll to position [79, 0]
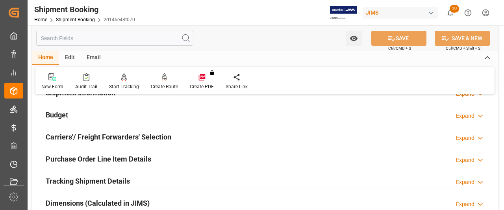
click at [68, 139] on h2 "Carriers'/ Freight Forwarders' Selection" at bounding box center [109, 136] width 126 height 11
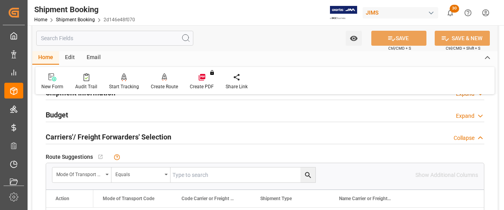
click at [58, 112] on h2 "Budget" at bounding box center [57, 114] width 22 height 11
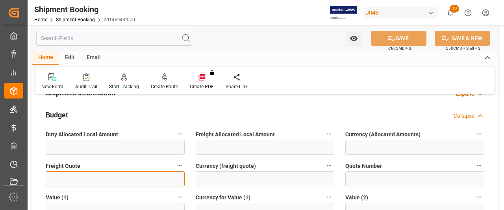
click at [68, 184] on input "text" at bounding box center [115, 178] width 139 height 15
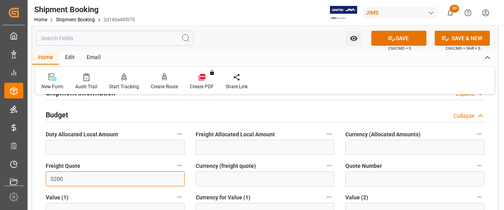
type input "3200"
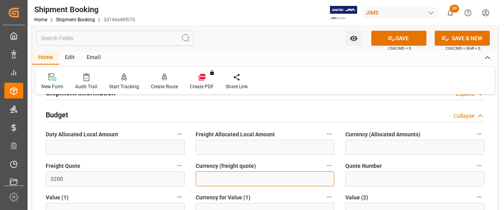
click at [200, 180] on input at bounding box center [265, 178] width 139 height 15
type input "CAD"
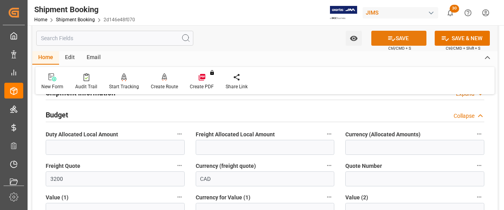
click at [413, 37] on button "SAVE" at bounding box center [398, 38] width 55 height 15
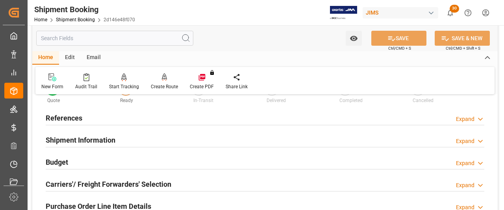
scroll to position [0, 0]
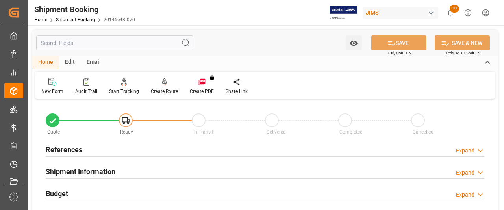
click at [67, 148] on h2 "References" at bounding box center [64, 149] width 37 height 11
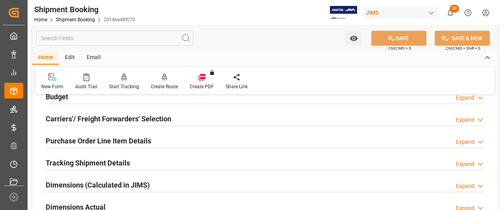
scroll to position [236, 0]
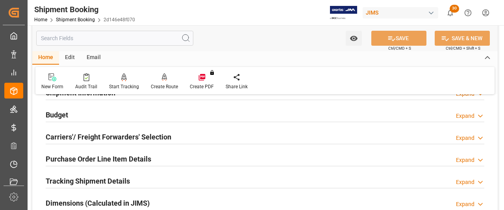
click at [96, 133] on h2 "Carriers'/ Freight Forwarders' Selection" at bounding box center [109, 136] width 126 height 11
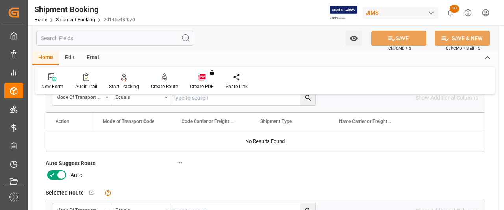
scroll to position [315, 0]
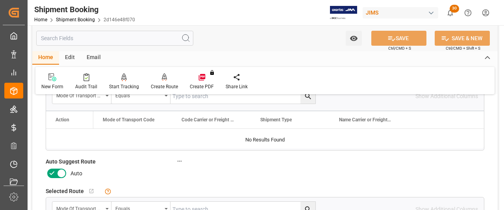
click at [61, 171] on icon at bounding box center [61, 172] width 9 height 9
click at [0, 0] on input "checkbox" at bounding box center [0, 0] width 0 height 0
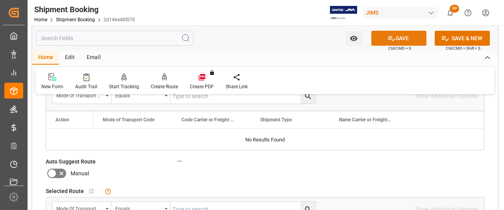
click at [410, 35] on button "SAVE" at bounding box center [398, 38] width 55 height 15
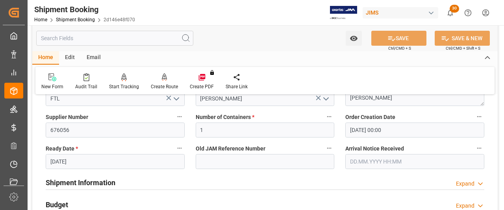
scroll to position [118, 0]
